Goal: Information Seeking & Learning: Learn about a topic

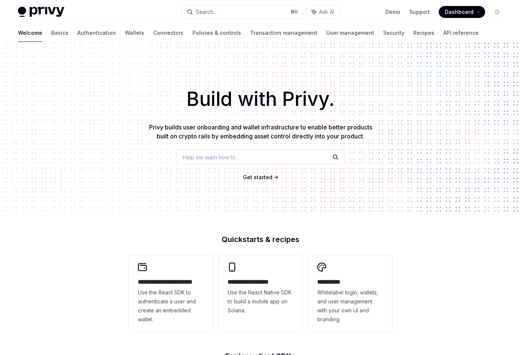
type textarea "*"
click at [51, 34] on link "Basics" at bounding box center [59, 33] width 17 height 18
type textarea "*"
